Goal: Information Seeking & Learning: Learn about a topic

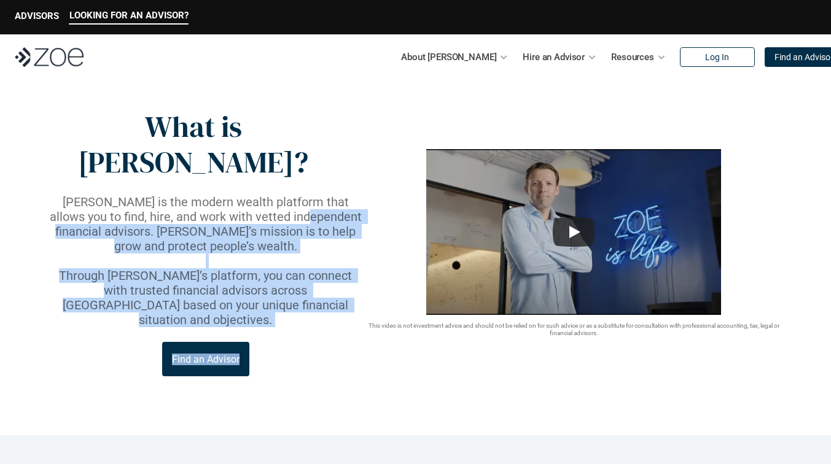
drag, startPoint x: 377, startPoint y: 192, endPoint x: 265, endPoint y: 176, distance: 112.3
click at [265, 177] on div "What is [PERSON_NAME]? [PERSON_NAME] is the modern wealth platform that allows …" at bounding box center [415, 242] width 737 height 267
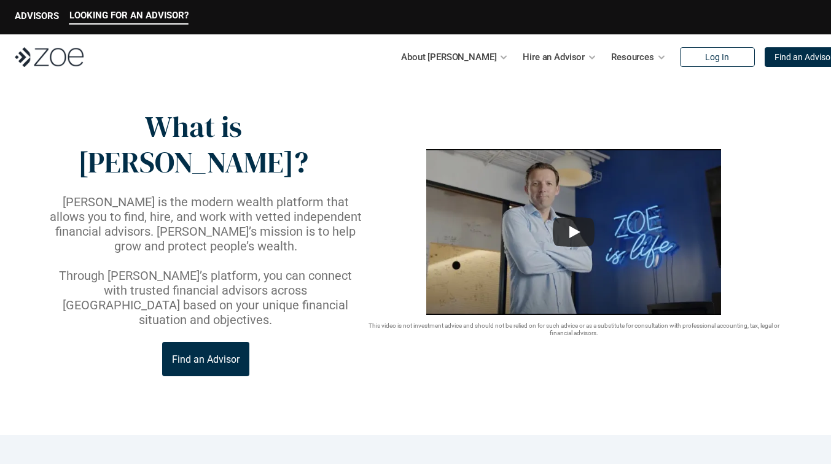
click at [256, 254] on p at bounding box center [205, 261] width 317 height 15
drag, startPoint x: 112, startPoint y: 225, endPoint x: 195, endPoint y: 228, distance: 83.0
click at [195, 268] on p "Through [PERSON_NAME]’s platform, you can connect with trusted financial adviso…" at bounding box center [205, 297] width 317 height 59
click at [218, 268] on p "Through [PERSON_NAME]’s platform, you can connect with trusted financial adviso…" at bounding box center [205, 297] width 317 height 59
drag, startPoint x: 364, startPoint y: 184, endPoint x: 365, endPoint y: 205, distance: 20.9
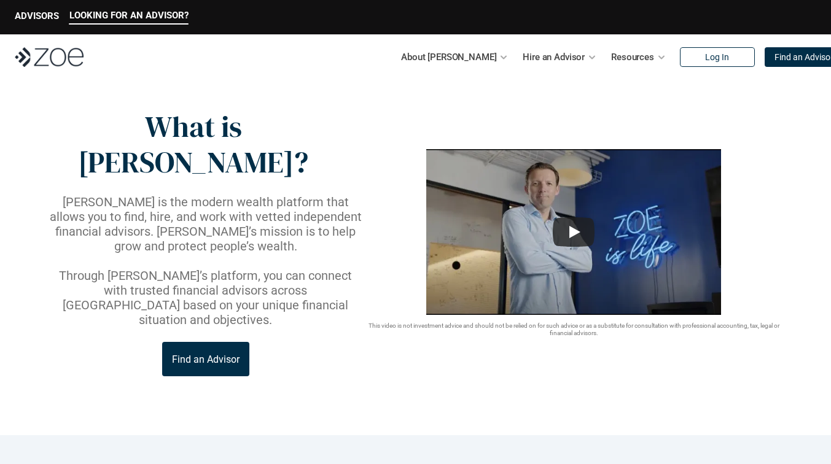
click at [365, 205] on div "This video is not investment advice and should not be relied on for such advice…" at bounding box center [574, 243] width 420 height 188
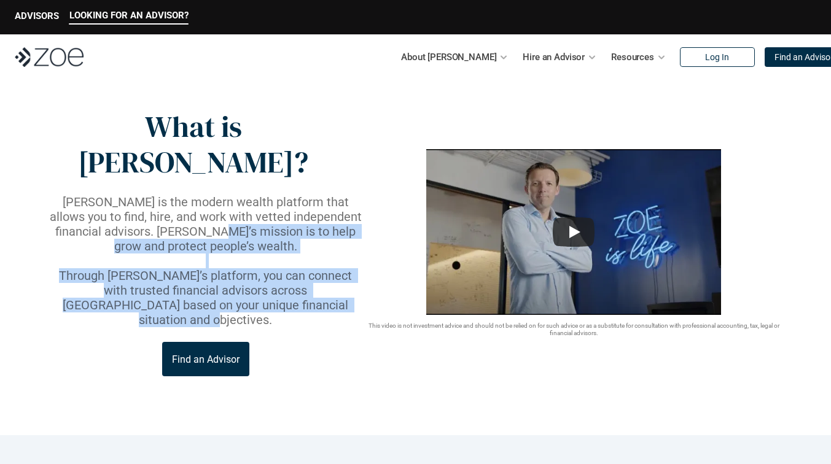
drag, startPoint x: 153, startPoint y: 197, endPoint x: 321, endPoint y: 265, distance: 181.4
click at [321, 265] on div "What is [PERSON_NAME]? [PERSON_NAME] is the modern wealth platform that allows …" at bounding box center [205, 242] width 317 height 267
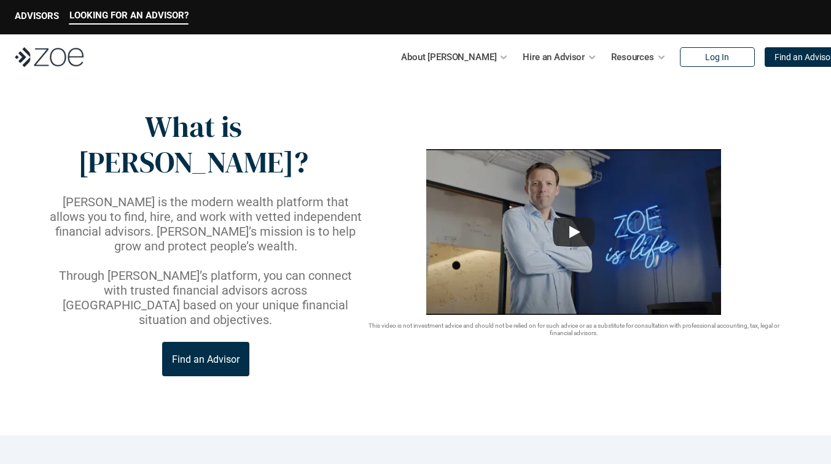
click at [321, 268] on p "Through [PERSON_NAME]’s platform, you can connect with trusted financial adviso…" at bounding box center [205, 297] width 317 height 59
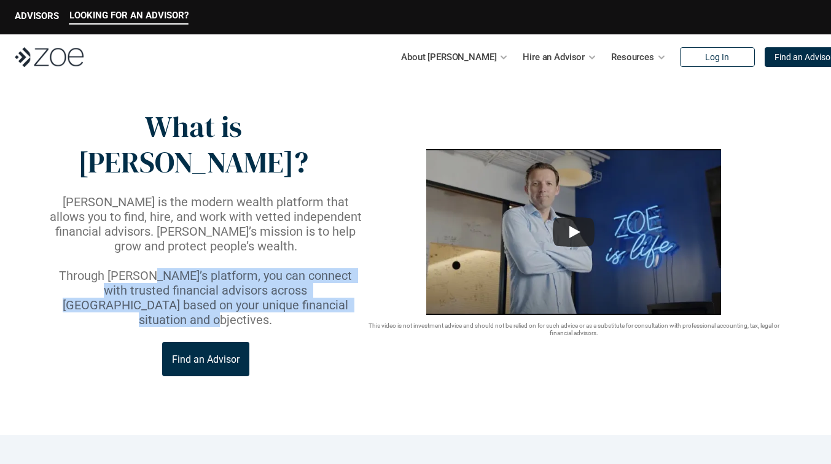
drag, startPoint x: 320, startPoint y: 256, endPoint x: 149, endPoint y: 222, distance: 174.6
click at [149, 268] on p "Through [PERSON_NAME]’s platform, you can connect with trusted financial adviso…" at bounding box center [205, 297] width 317 height 59
click at [171, 268] on p "Through [PERSON_NAME]’s platform, you can connect with trusted financial adviso…" at bounding box center [205, 297] width 317 height 59
drag, startPoint x: 141, startPoint y: 224, endPoint x: 350, endPoint y: 255, distance: 211.7
click at [352, 268] on p "Through [PERSON_NAME]’s platform, you can connect with trusted financial adviso…" at bounding box center [205, 297] width 317 height 59
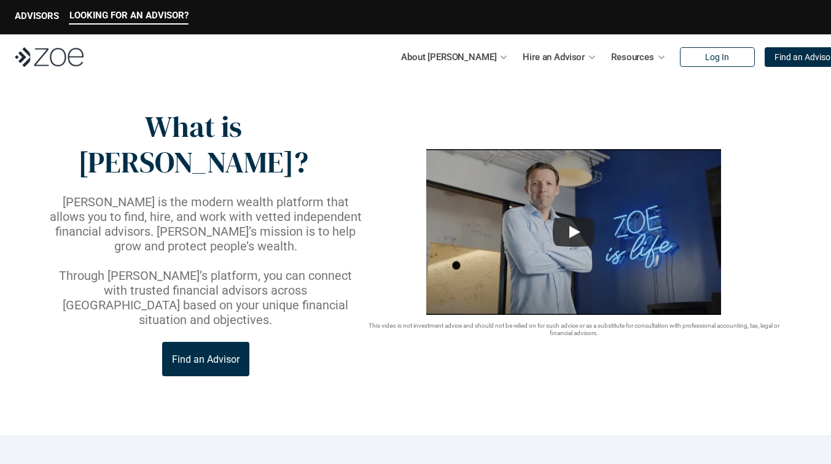
click at [336, 268] on p "Through [PERSON_NAME]’s platform, you can connect with trusted financial adviso…" at bounding box center [205, 297] width 317 height 59
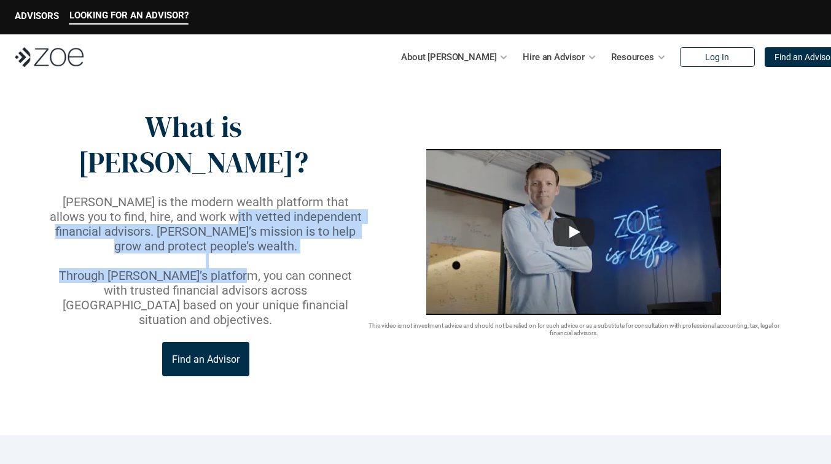
drag, startPoint x: 187, startPoint y: 179, endPoint x: 235, endPoint y: 230, distance: 69.5
click at [235, 230] on div "[PERSON_NAME] is the modern wealth platform that allows you to find, hire, and …" at bounding box center [205, 261] width 317 height 133
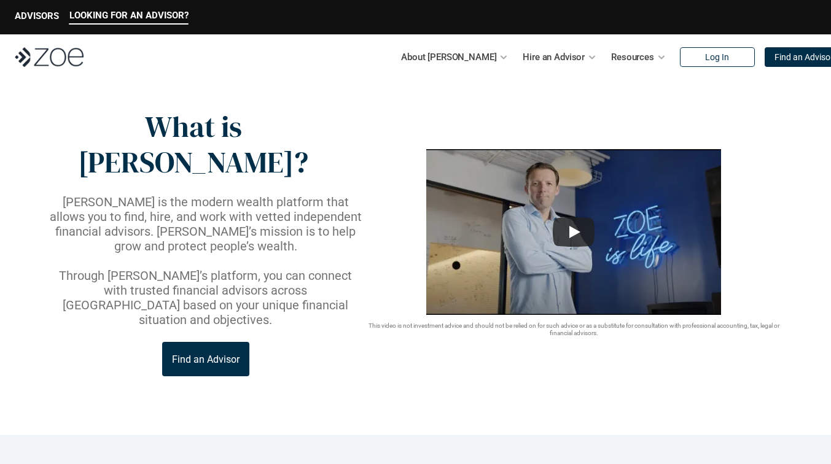
click at [247, 268] on p "Through [PERSON_NAME]’s platform, you can connect with trusted financial adviso…" at bounding box center [205, 297] width 317 height 59
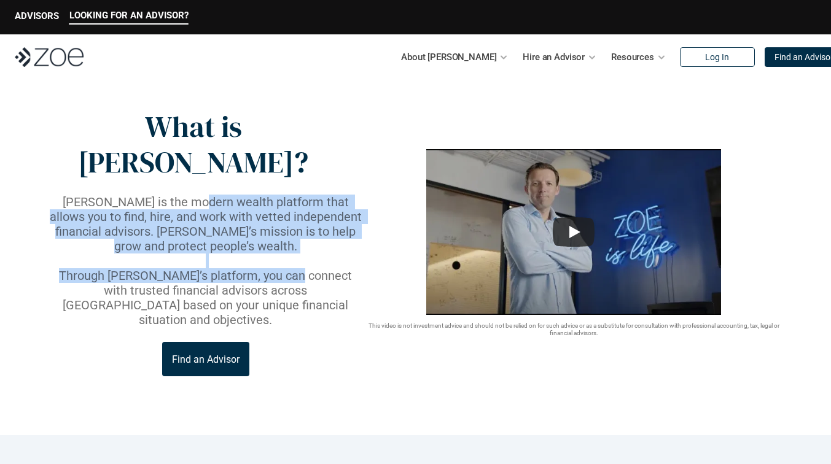
drag, startPoint x: 295, startPoint y: 230, endPoint x: 179, endPoint y: 173, distance: 129.1
click at [179, 195] on div "[PERSON_NAME] is the modern wealth platform that allows you to find, hire, and …" at bounding box center [205, 261] width 317 height 133
click at [192, 195] on p "[PERSON_NAME] is the modern wealth platform that allows you to find, hire, and …" at bounding box center [205, 224] width 317 height 59
drag, startPoint x: 192, startPoint y: 170, endPoint x: 217, endPoint y: 209, distance: 47.2
click at [217, 209] on div "[PERSON_NAME] is the modern wealth platform that allows you to find, hire, and …" at bounding box center [205, 261] width 317 height 133
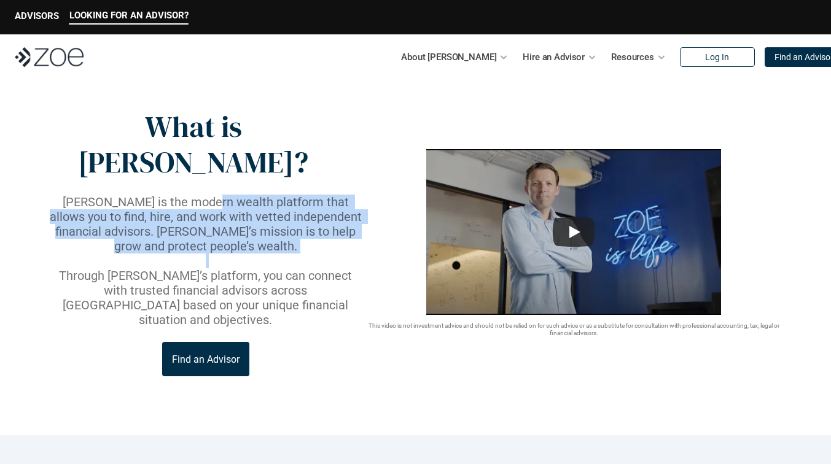
click at [217, 254] on p at bounding box center [205, 261] width 317 height 15
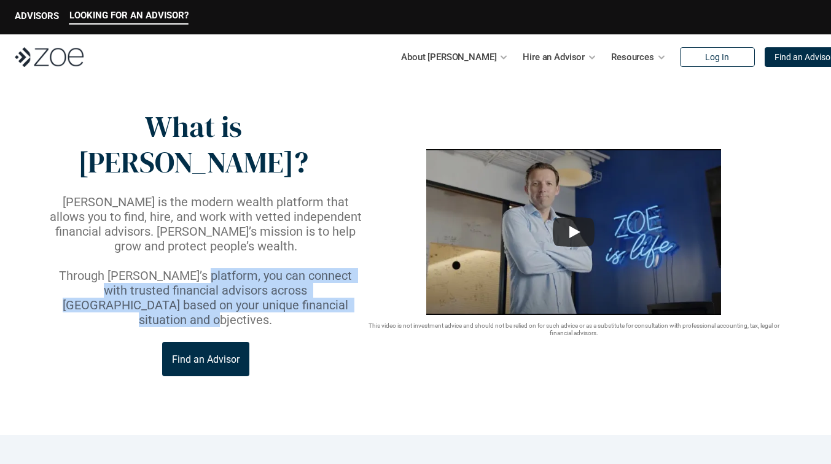
drag, startPoint x: 319, startPoint y: 253, endPoint x: 194, endPoint y: 232, distance: 127.0
click at [194, 268] on p "Through [PERSON_NAME]’s platform, you can connect with trusted financial adviso…" at bounding box center [205, 297] width 317 height 59
click at [320, 268] on p "Through [PERSON_NAME]’s platform, you can connect with trusted financial adviso…" at bounding box center [205, 297] width 317 height 59
drag, startPoint x: 317, startPoint y: 253, endPoint x: 194, endPoint y: 230, distance: 124.9
click at [194, 268] on p "Through [PERSON_NAME]’s platform, you can connect with trusted financial adviso…" at bounding box center [205, 297] width 317 height 59
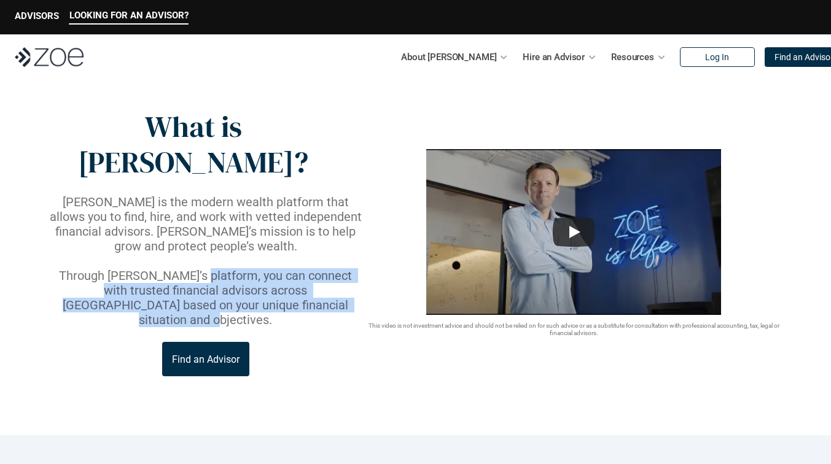
click at [193, 268] on p "Through [PERSON_NAME]’s platform, you can connect with trusted financial adviso…" at bounding box center [205, 297] width 317 height 59
drag, startPoint x: 193, startPoint y: 225, endPoint x: 337, endPoint y: 257, distance: 147.3
click at [337, 268] on p "Through [PERSON_NAME]’s platform, you can connect with trusted financial adviso…" at bounding box center [205, 297] width 317 height 59
click at [326, 268] on p "Through [PERSON_NAME]’s platform, you can connect with trusted financial adviso…" at bounding box center [205, 297] width 317 height 59
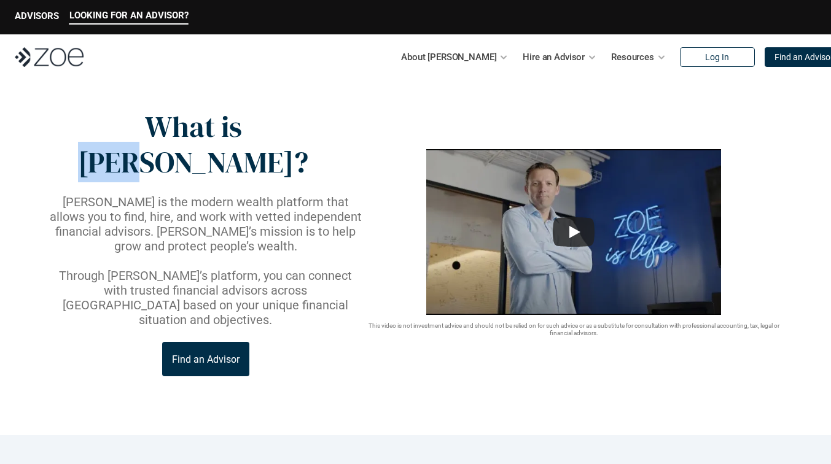
drag, startPoint x: 219, startPoint y: 128, endPoint x: 299, endPoint y: 140, distance: 81.3
click at [299, 140] on p "What is [PERSON_NAME]?" at bounding box center [193, 144] width 292 height 71
drag, startPoint x: 158, startPoint y: 122, endPoint x: 257, endPoint y: 123, distance: 98.9
click at [257, 123] on p "What is [PERSON_NAME]?" at bounding box center [193, 144] width 292 height 71
click at [286, 128] on p "What is [PERSON_NAME]?" at bounding box center [193, 144] width 292 height 71
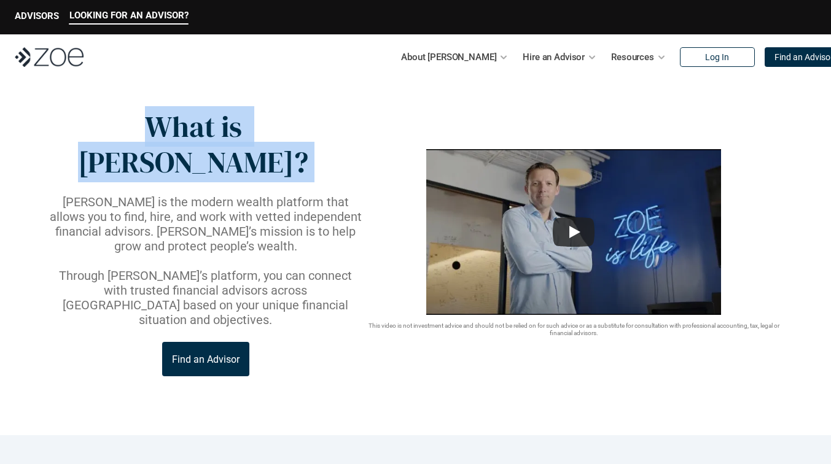
drag, startPoint x: 286, startPoint y: 128, endPoint x: 116, endPoint y: 123, distance: 170.2
click at [116, 125] on p "What is [PERSON_NAME]?" at bounding box center [193, 144] width 292 height 71
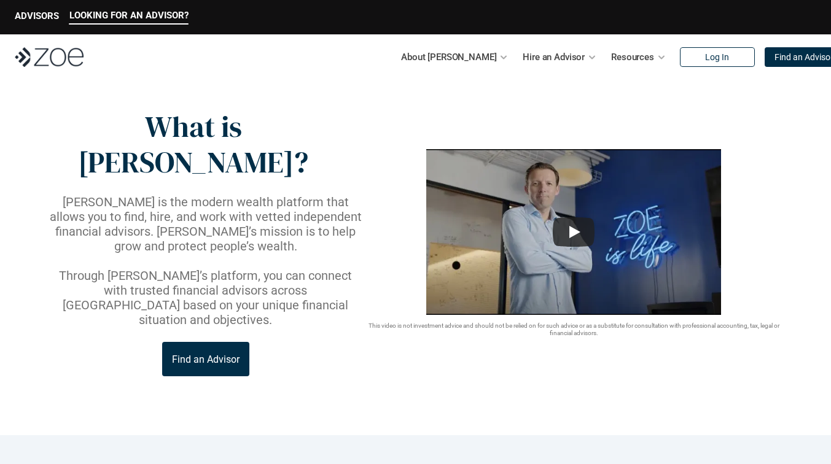
click at [278, 123] on p "What is [PERSON_NAME]?" at bounding box center [193, 144] width 292 height 71
